Goal: Transaction & Acquisition: Obtain resource

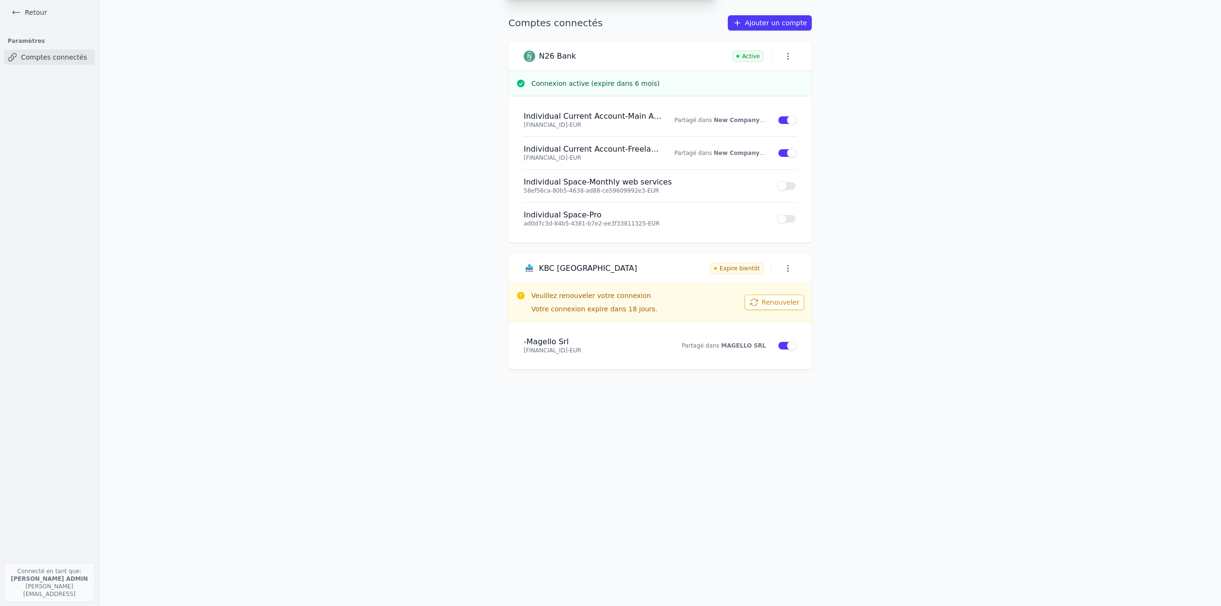
click at [46, 13] on div "Ajouter un compte Sélectionnez votre institution et autorisez le partage ABN AM…" at bounding box center [610, 303] width 1221 height 606
click at [21, 10] on link "Retour" at bounding box center [29, 12] width 43 height 13
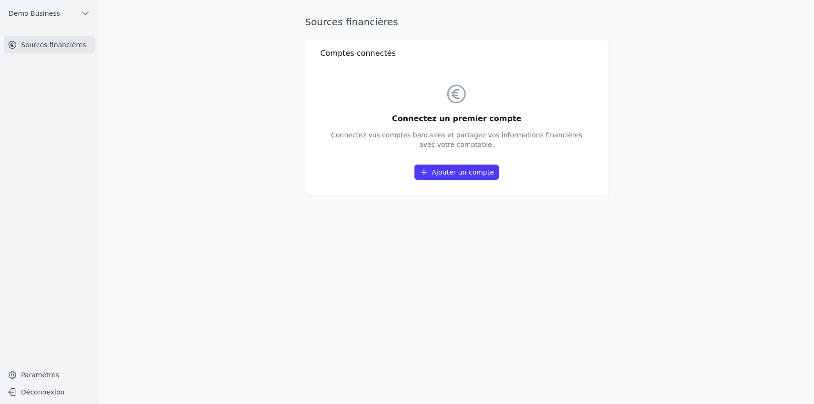
drag, startPoint x: 299, startPoint y: 21, endPoint x: 575, endPoint y: 207, distance: 333.7
click at [487, 207] on div "Sources financières Comptes connectés Connectez un premier compte Connectez vos…" at bounding box center [457, 202] width 334 height 374
click at [467, 232] on div "Sources financières Comptes connectés Connectez un premier compte Connectez vos…" at bounding box center [457, 202] width 334 height 374
click at [457, 175] on link "Ajouter un compte" at bounding box center [457, 172] width 84 height 15
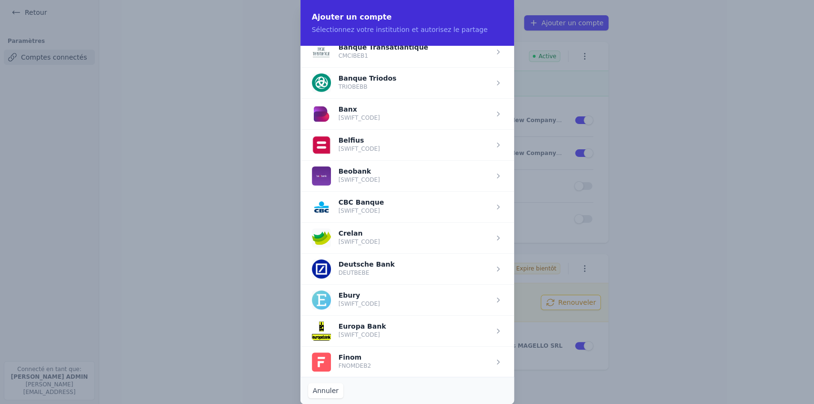
scroll to position [286, 0]
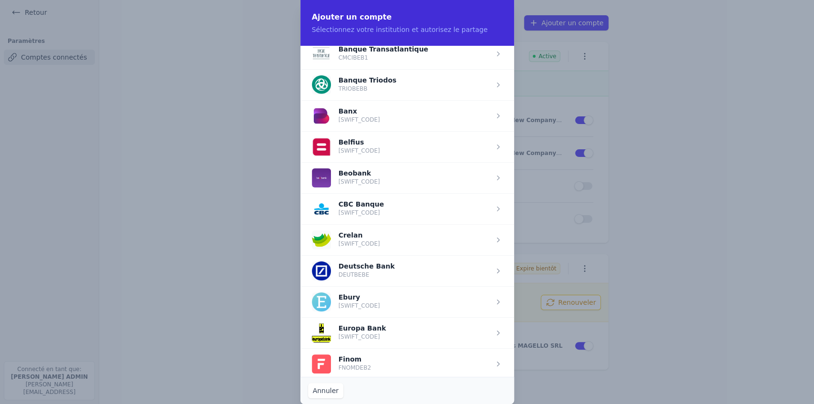
click at [393, 138] on span "button" at bounding box center [408, 146] width 214 height 31
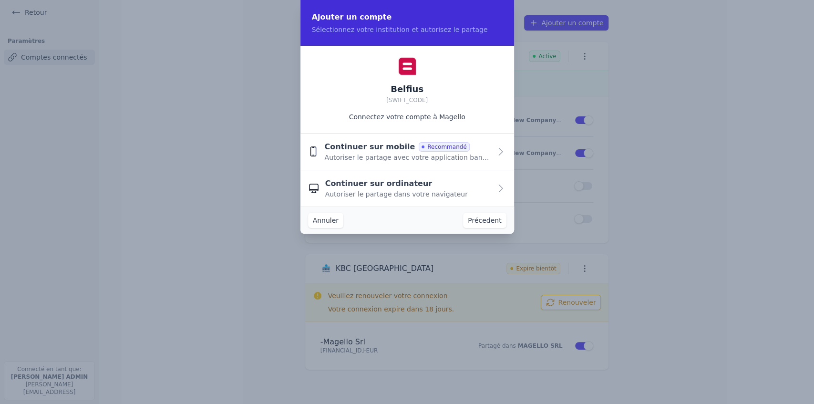
scroll to position [0, 0]
click at [353, 153] on span "Autoriser le partage avec votre application bancaire" at bounding box center [407, 158] width 166 height 10
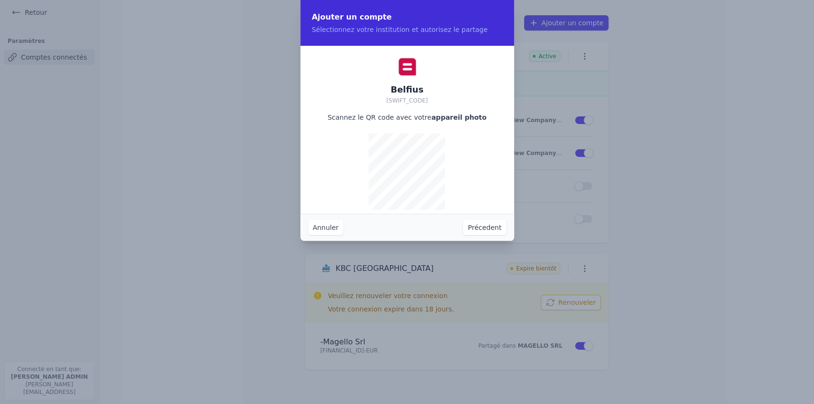
click at [483, 227] on button "Précedent" at bounding box center [484, 227] width 43 height 15
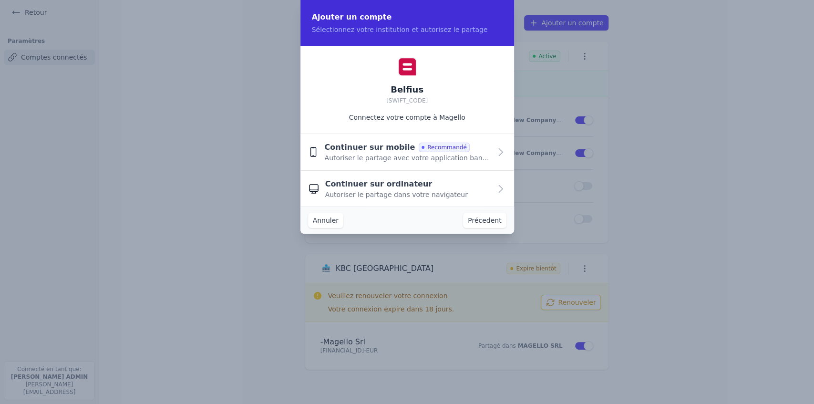
click at [478, 220] on button "Précedent" at bounding box center [484, 220] width 43 height 15
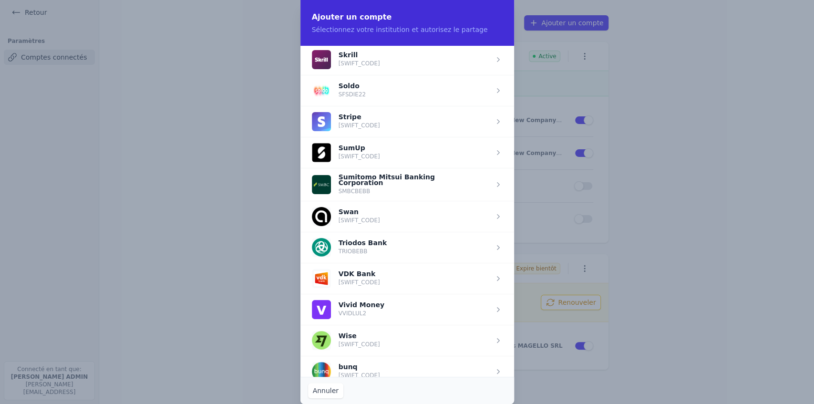
scroll to position [989, 0]
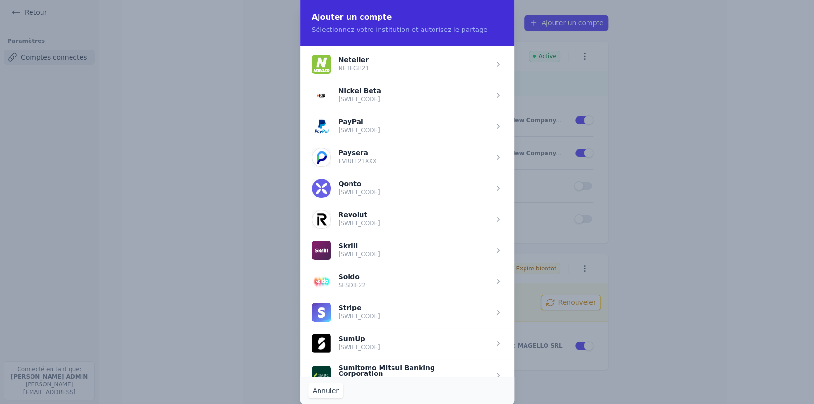
click at [363, 214] on span "button" at bounding box center [408, 219] width 214 height 31
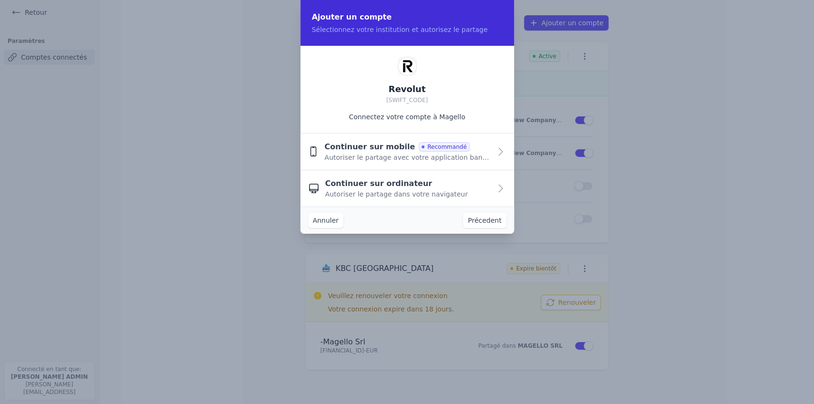
scroll to position [0, 0]
click at [371, 181] on span "Continuer sur ordinateur" at bounding box center [378, 183] width 107 height 11
